Goal: Check status: Check status

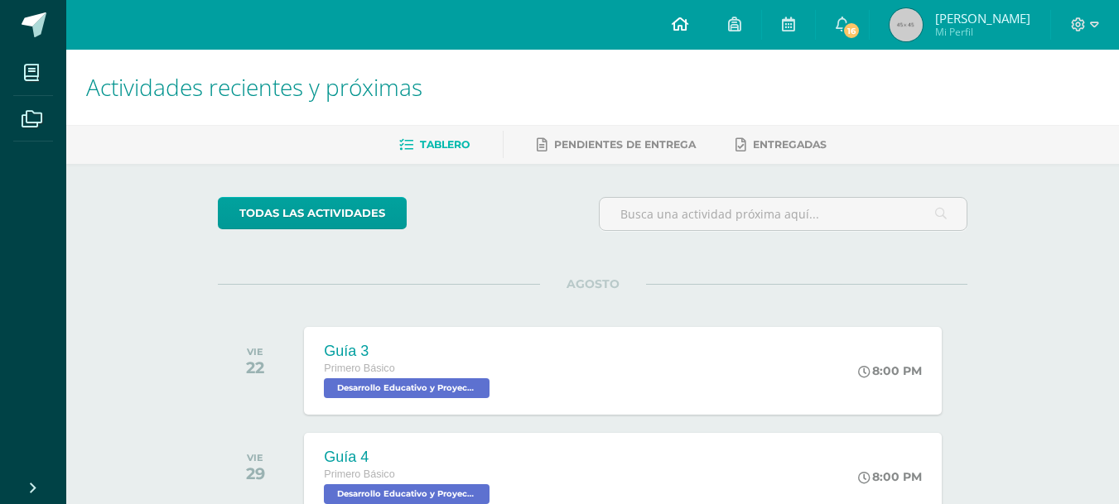
click at [688, 25] on icon at bounding box center [679, 24] width 17 height 15
click at [967, 27] on span "Mi Perfil" at bounding box center [982, 32] width 95 height 14
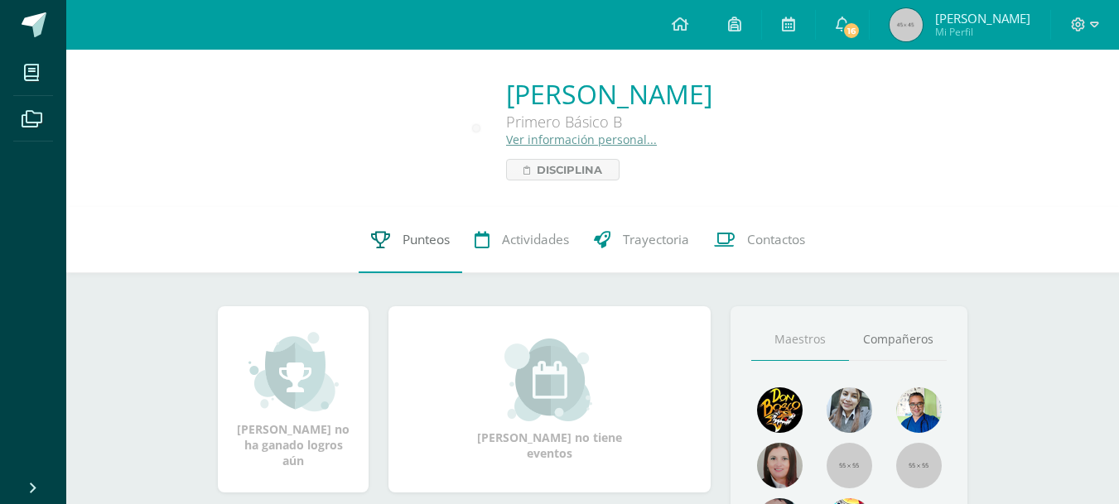
click at [419, 240] on span "Punteos" at bounding box center [425, 239] width 47 height 17
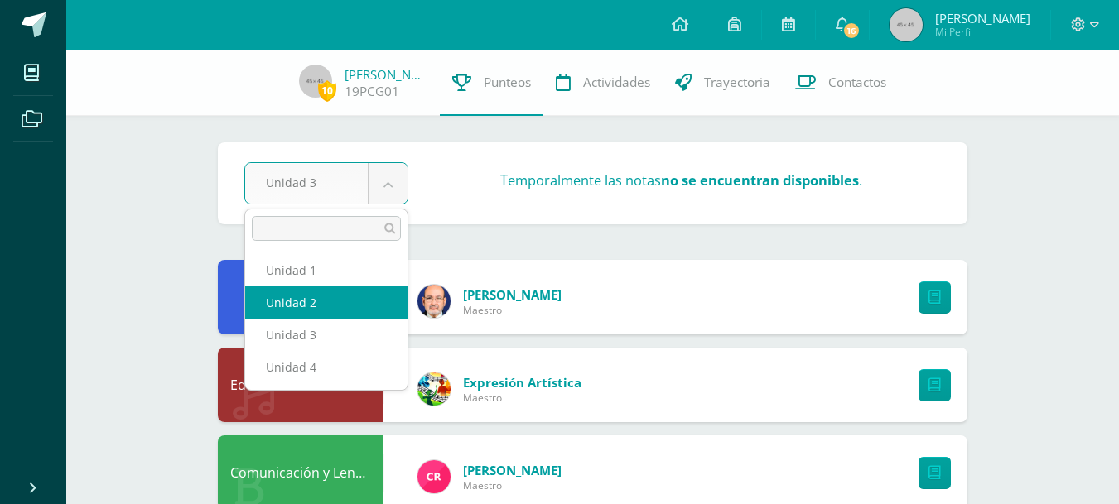
select select "Unidad 2"
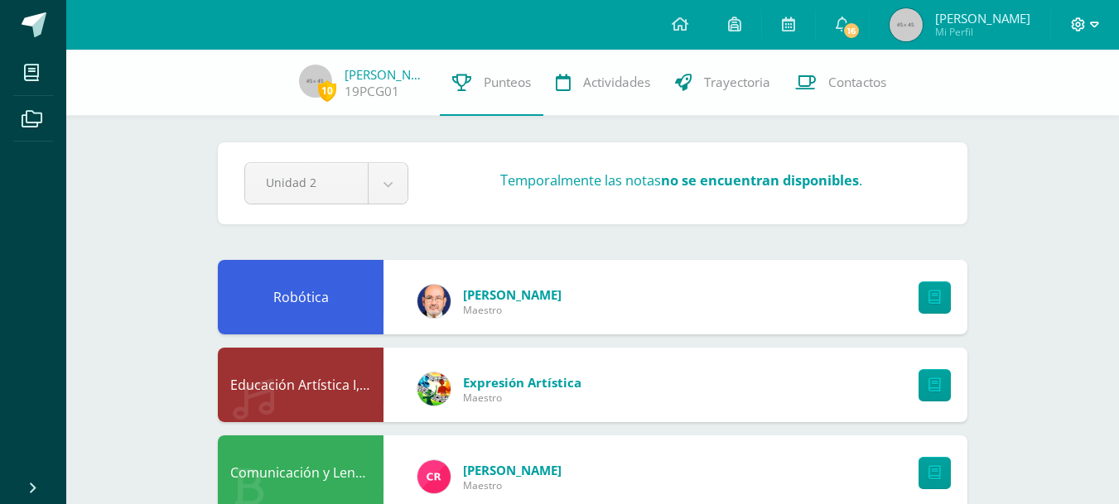
click at [1077, 22] on icon at bounding box center [1078, 24] width 14 height 14
click at [1031, 116] on span "Cerrar sesión" at bounding box center [1041, 112] width 75 height 16
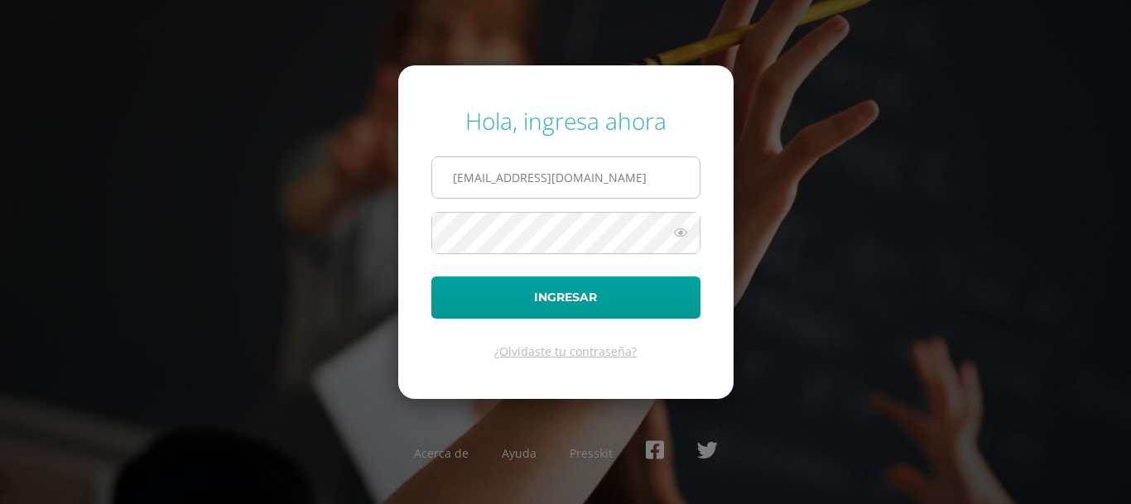
click at [628, 180] on input "[EMAIL_ADDRESS][DOMAIN_NAME]" at bounding box center [565, 177] width 267 height 41
type input "[PERSON_NAME][EMAIL_ADDRESS][DOMAIN_NAME]"
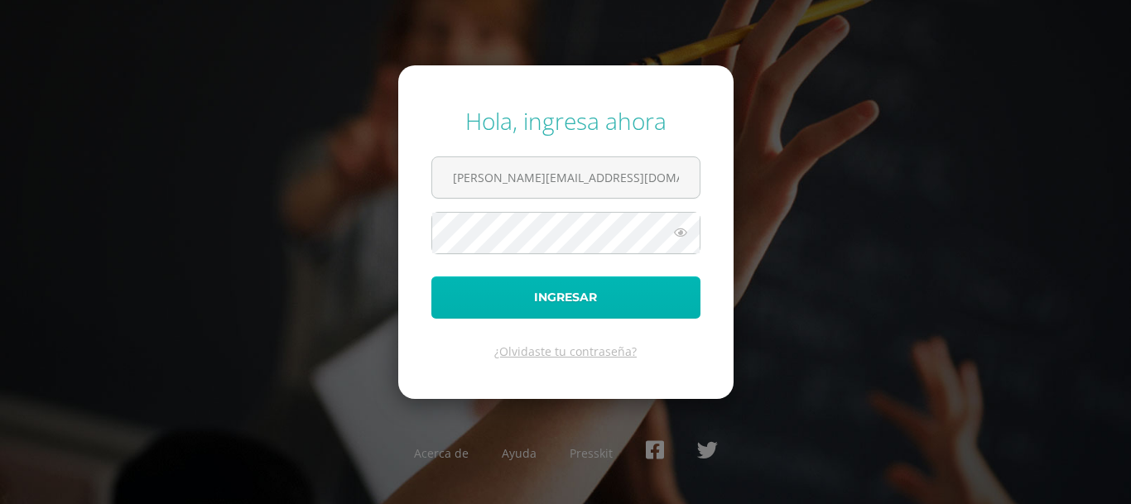
click at [586, 307] on button "Ingresar" at bounding box center [565, 298] width 269 height 42
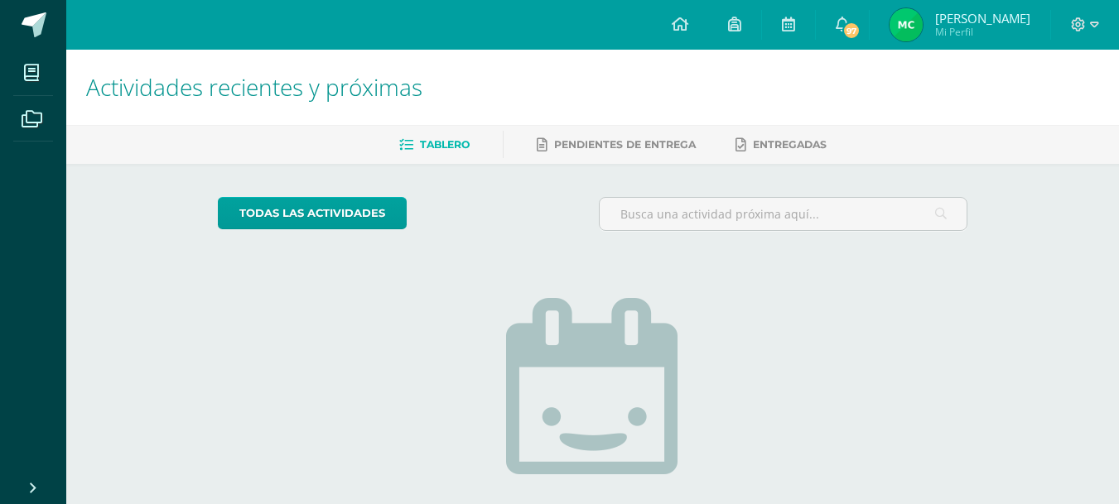
click at [990, 28] on span "Mateo Mi Perfil" at bounding box center [959, 24] width 147 height 33
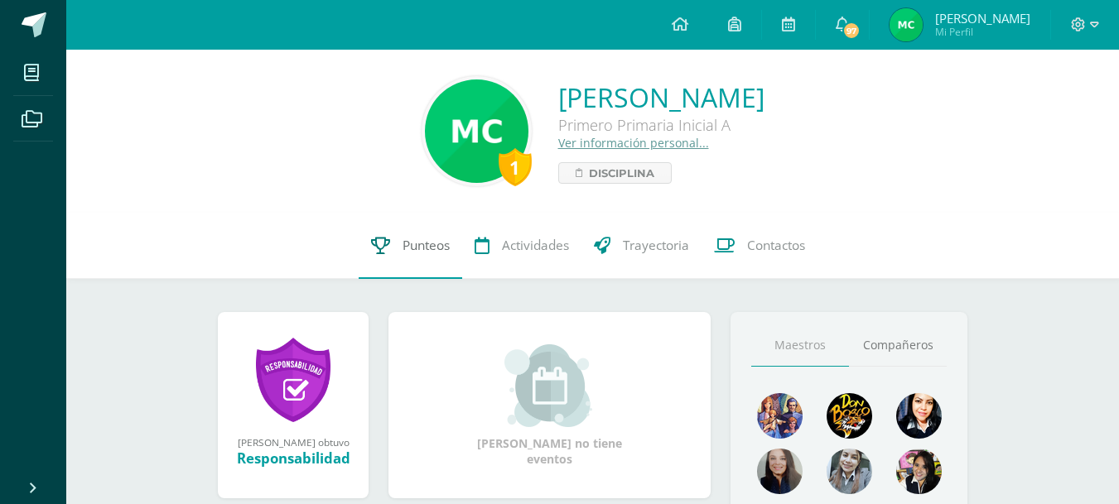
click at [436, 244] on span "Punteos" at bounding box center [425, 245] width 47 height 17
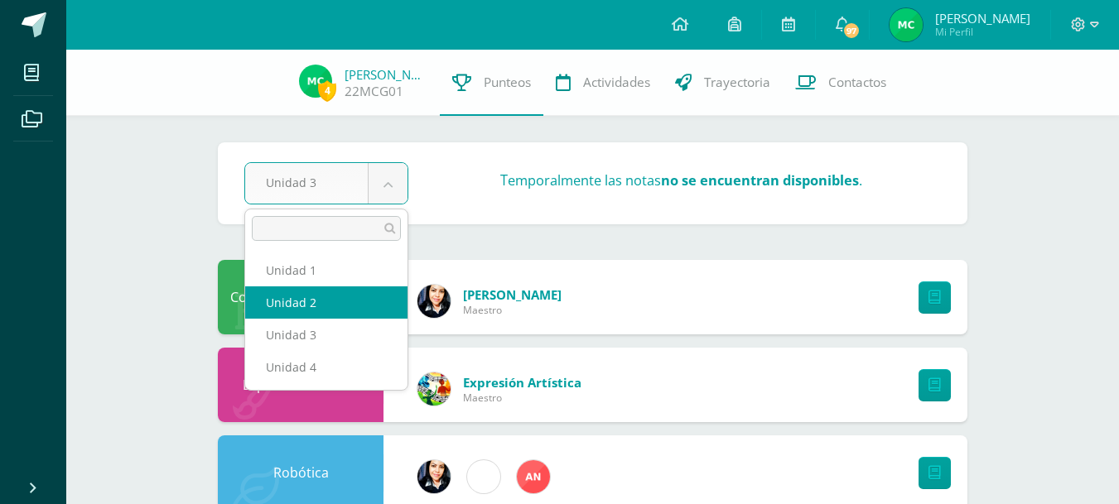
select select "Unidad 2"
